Goal: Task Accomplishment & Management: Manage account settings

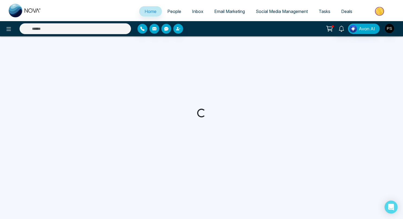
select select "*"
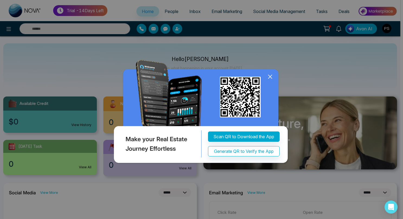
click at [271, 77] on icon at bounding box center [270, 77] width 4 height 4
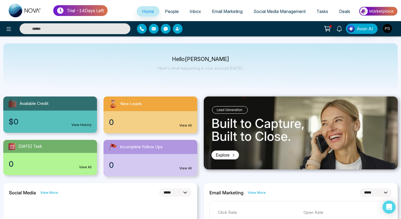
scroll to position [29, 0]
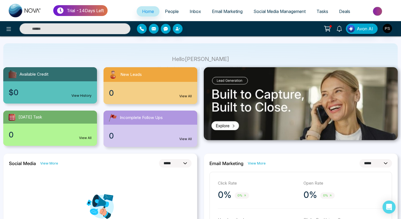
click at [69, 91] on div "$0 View History" at bounding box center [50, 92] width 94 height 22
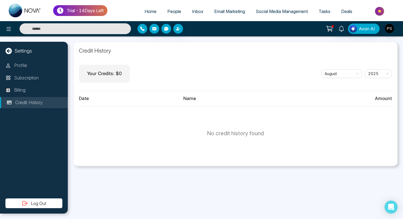
click at [28, 52] on p "Settings" at bounding box center [23, 50] width 17 height 7
click at [9, 46] on div "Settings Profile Subscription Billing Credit History Log Out" at bounding box center [34, 128] width 68 height 172
click at [10, 52] on icon at bounding box center [8, 51] width 6 height 6
select select "*"
